Goal: Information Seeking & Learning: Check status

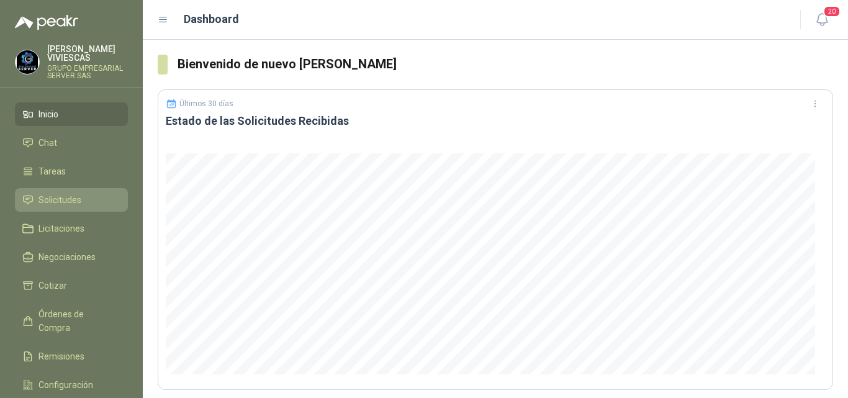
click at [51, 197] on span "Solicitudes" at bounding box center [59, 200] width 43 height 14
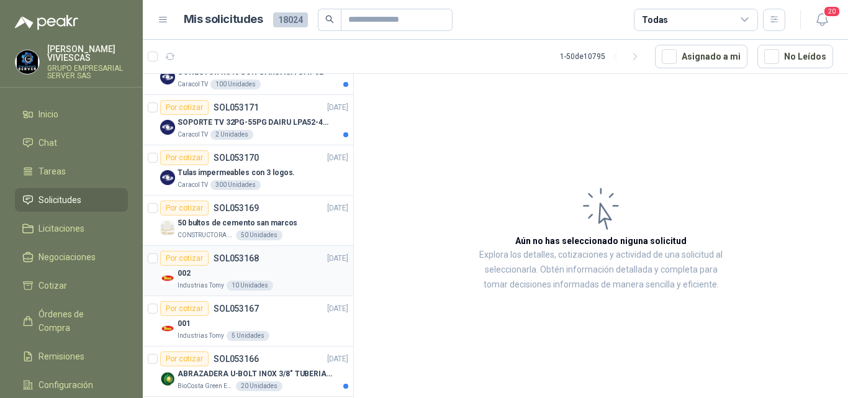
scroll to position [248, 0]
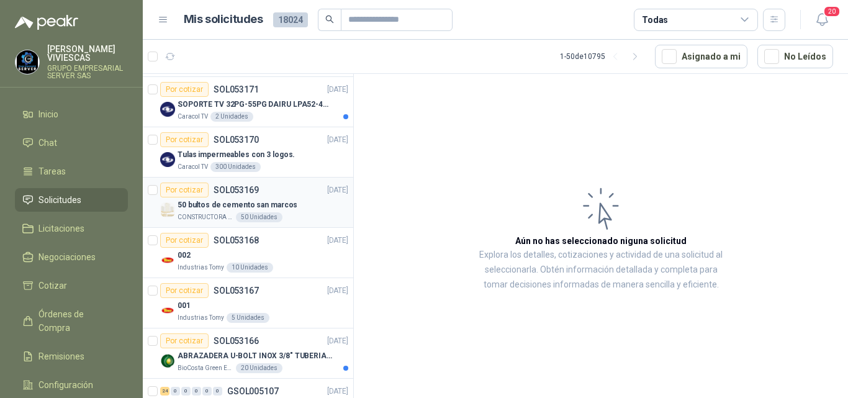
click at [251, 204] on p "50 bultos de cemento san marcos" at bounding box center [237, 205] width 120 height 12
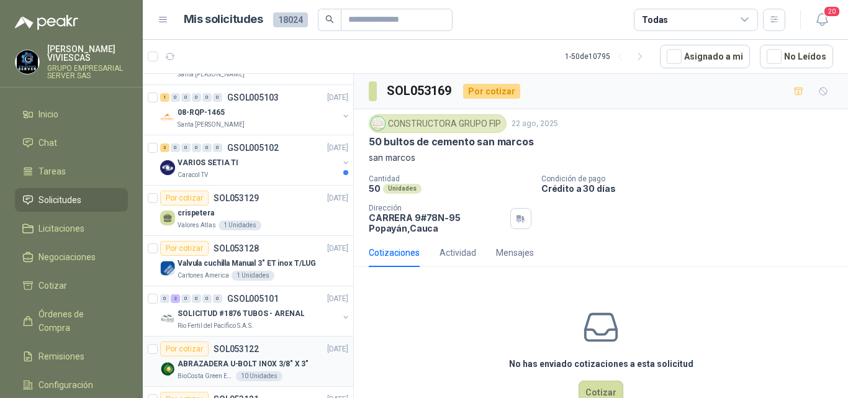
scroll to position [807, 0]
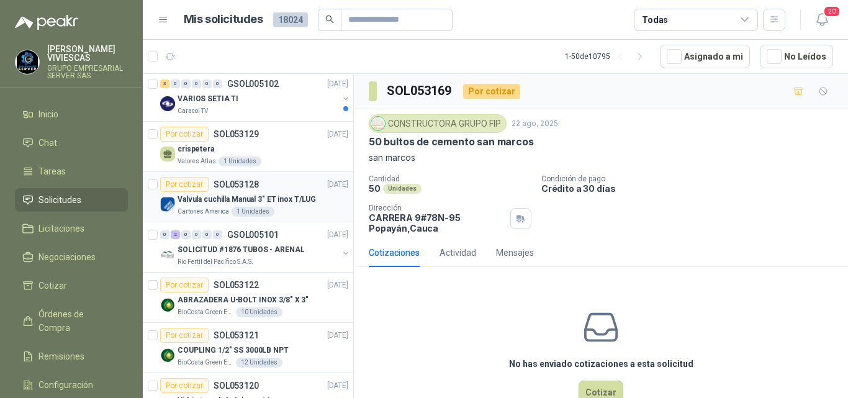
click at [241, 202] on p "Valvula cuchilla Manual 3" ET inox T/LUG" at bounding box center [246, 200] width 138 height 12
